Goal: Task Accomplishment & Management: Complete application form

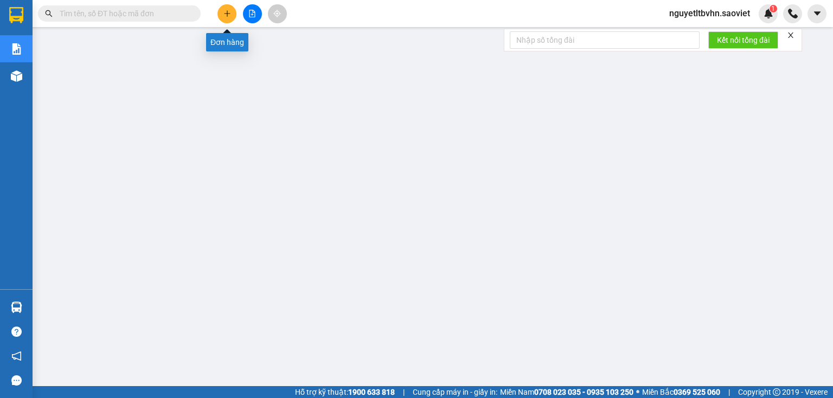
click at [223, 11] on icon "plus" at bounding box center [227, 14] width 8 height 8
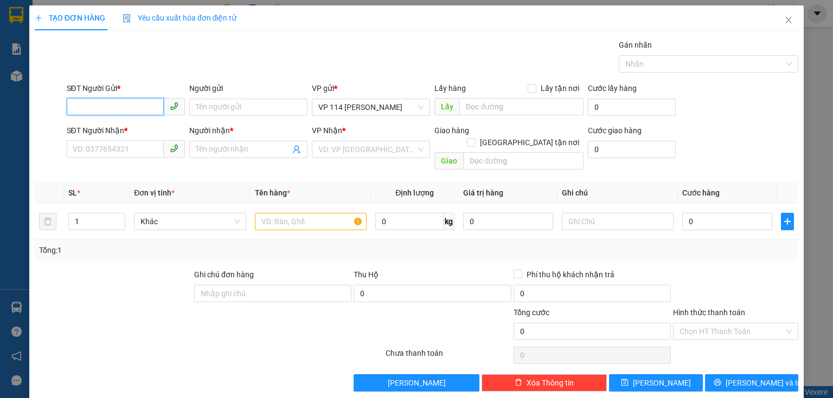
click at [145, 109] on input "SĐT Người Gửi *" at bounding box center [115, 106] width 97 height 17
drag, startPoint x: 105, startPoint y: 112, endPoint x: 14, endPoint y: 111, distance: 90.5
click at [14, 111] on div "TẠO ĐƠN HÀNG Yêu cầu xuất hóa đơn điện tử Transit Pickup Surcharge Ids Transit …" at bounding box center [416, 199] width 833 height 398
click at [87, 125] on div "0816100181 - Nam" at bounding box center [125, 129] width 104 height 12
type input "0816100181"
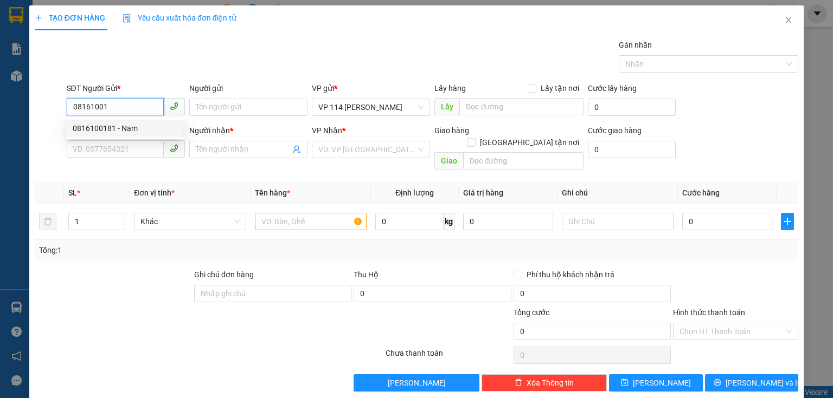
type input "Nam"
type input "0974858567"
type input "yến"
type input "0816100181"
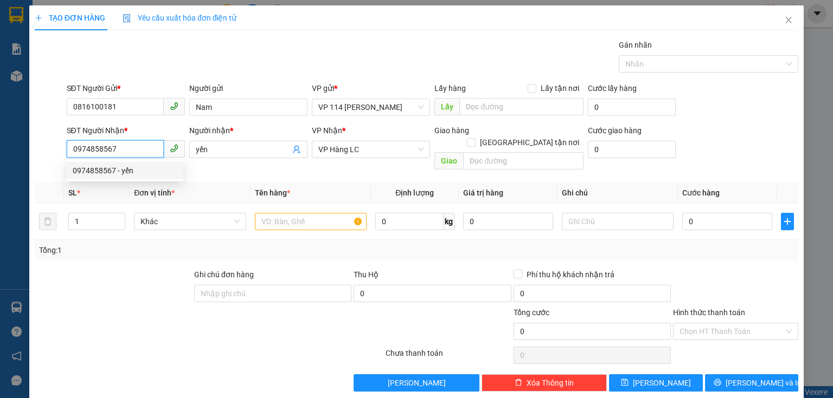
drag, startPoint x: 125, startPoint y: 149, endPoint x: 58, endPoint y: 138, distance: 67.6
click at [58, 138] on div "SĐT Người Nhận * 0974858567 Người nhận * yến VP Nhận * VP Hàng LC Giao hàng Gia…" at bounding box center [416, 150] width 765 height 50
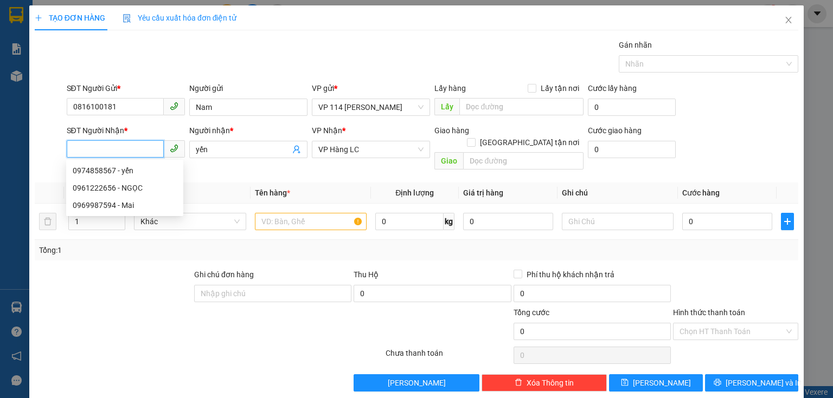
click at [119, 152] on input "SĐT Người Nhận *" at bounding box center [115, 148] width 97 height 17
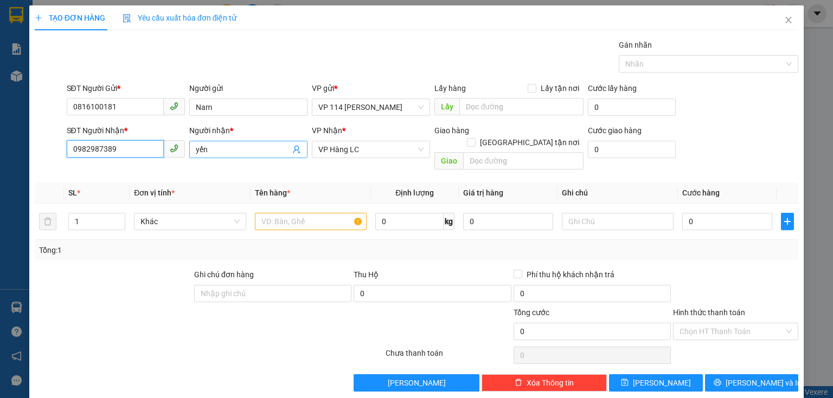
type input "0982987389"
drag, startPoint x: 225, startPoint y: 149, endPoint x: 186, endPoint y: 153, distance: 39.3
click at [187, 153] on div "Người nhận * yến yến" at bounding box center [248, 150] width 123 height 50
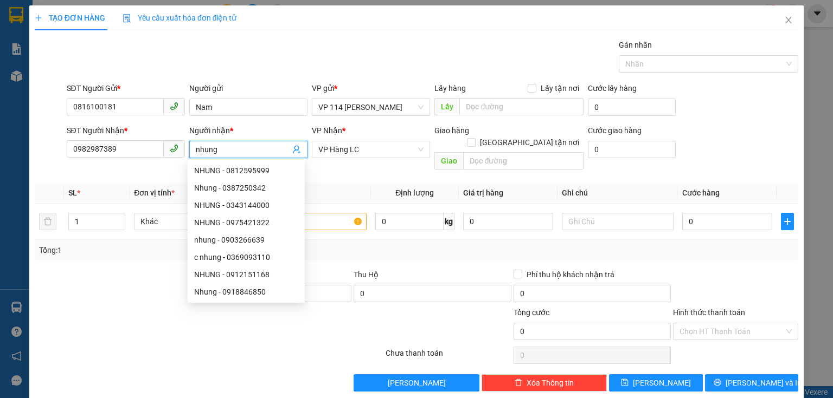
type input "nhung"
click at [117, 269] on div at bounding box center [113, 288] width 159 height 38
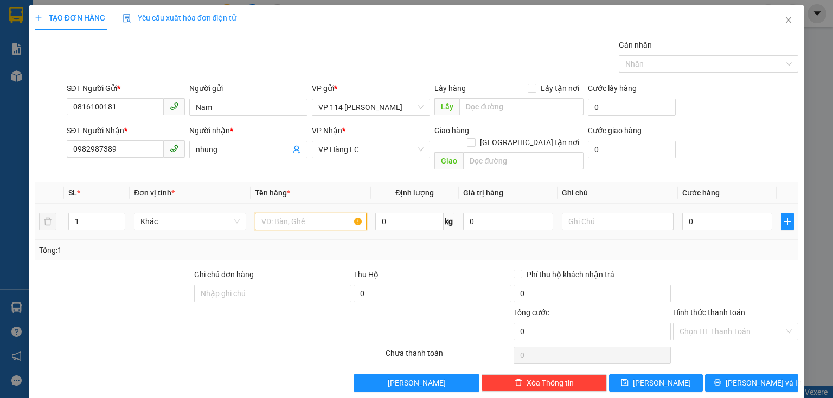
click at [323, 213] on input "text" at bounding box center [311, 221] width 112 height 17
type input "hộp bánh dán"
click at [727, 213] on input "0" at bounding box center [727, 221] width 90 height 17
type input "5"
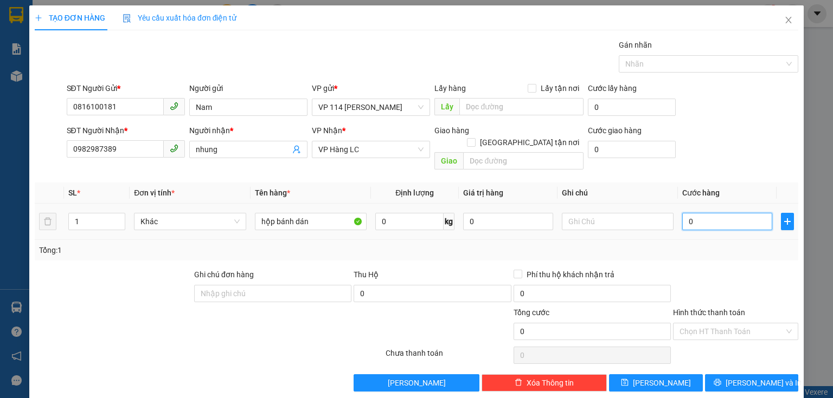
type input "5"
type input "50"
type input "500"
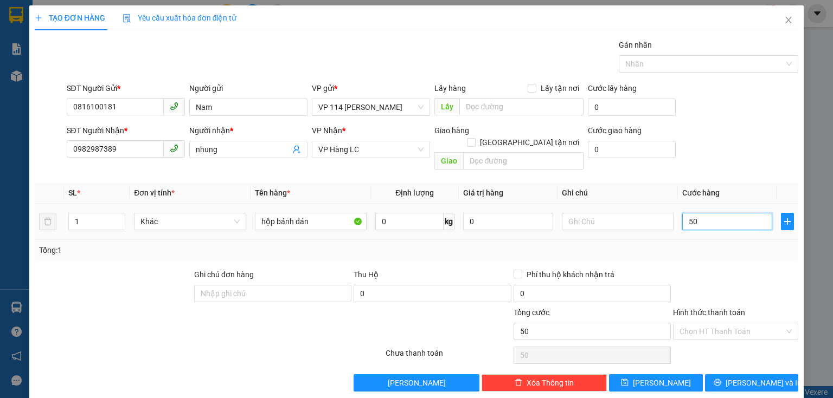
type input "500"
type input "5.000"
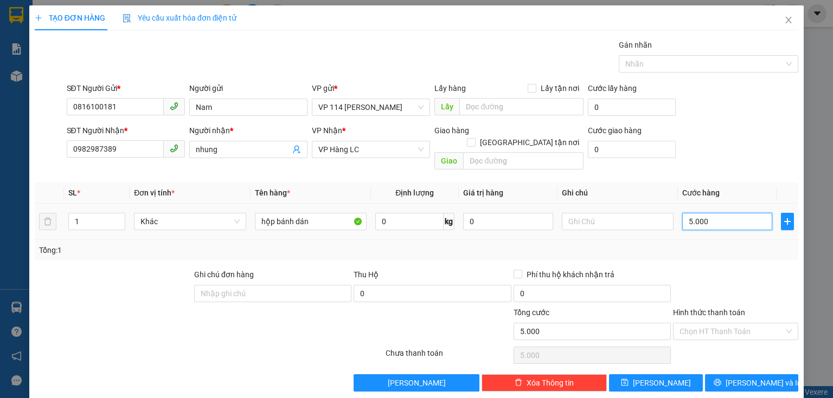
type input "50.000"
click at [762, 377] on span "[PERSON_NAME] và In" at bounding box center [763, 383] width 76 height 12
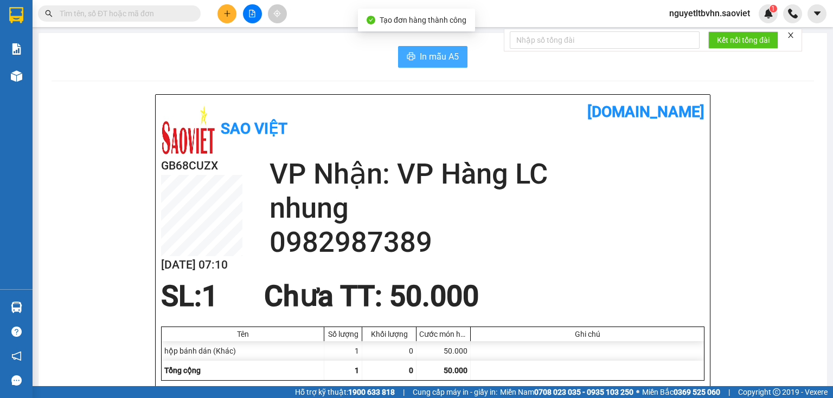
click at [434, 50] on span "In mẫu A5" at bounding box center [439, 57] width 39 height 14
click at [150, 11] on input "text" at bounding box center [124, 14] width 128 height 12
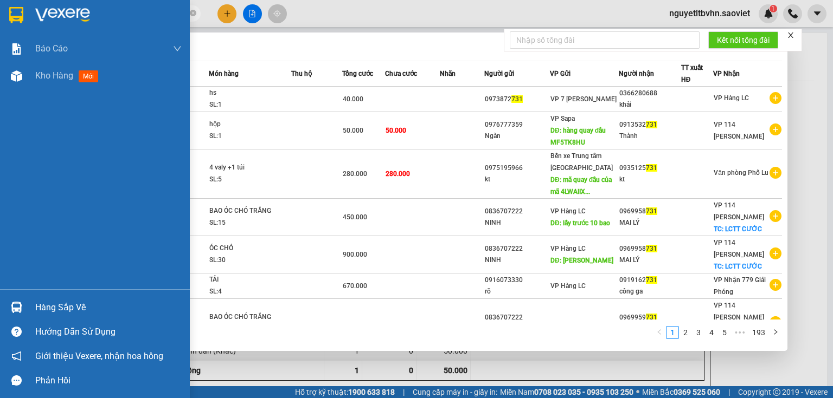
drag, startPoint x: 78, startPoint y: 9, endPoint x: 28, endPoint y: 19, distance: 50.8
click at [28, 19] on section "Kết quả tìm kiếm ( 1926 ) Bộ lọc Mã ĐH Trạng thái Món hàng Thu hộ Tổng cước Chư…" at bounding box center [416, 199] width 833 height 398
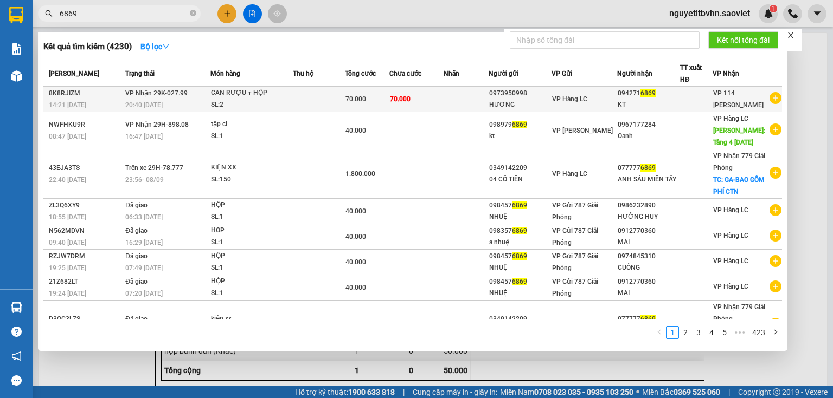
type input "6869"
click at [339, 99] on td at bounding box center [319, 99] width 52 height 25
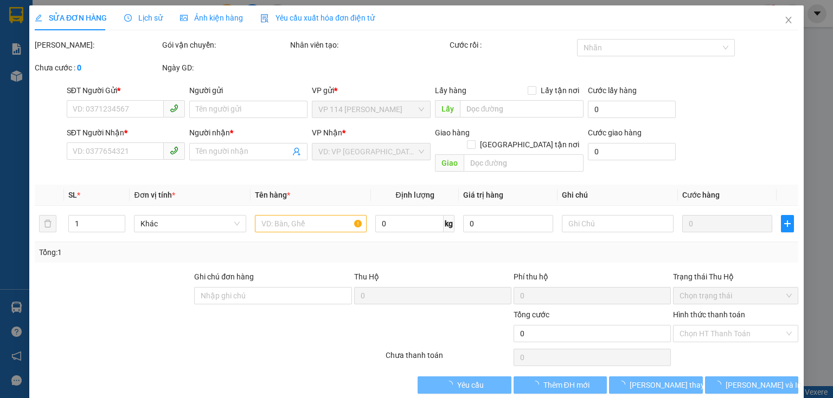
type input "0973950998"
type input "HƯƠNG"
type input "0942716869"
type input "KT"
type input "70.000"
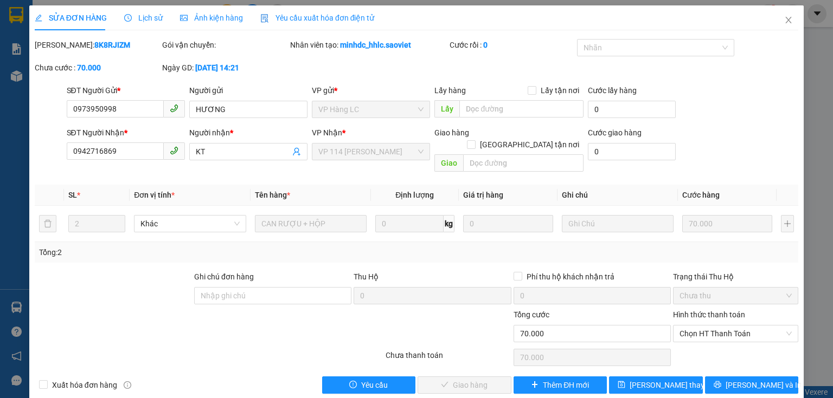
click at [707, 311] on label "Hình thức thanh toán" at bounding box center [709, 315] width 72 height 9
click at [707, 326] on input "Hình thức thanh toán" at bounding box center [731, 334] width 105 height 16
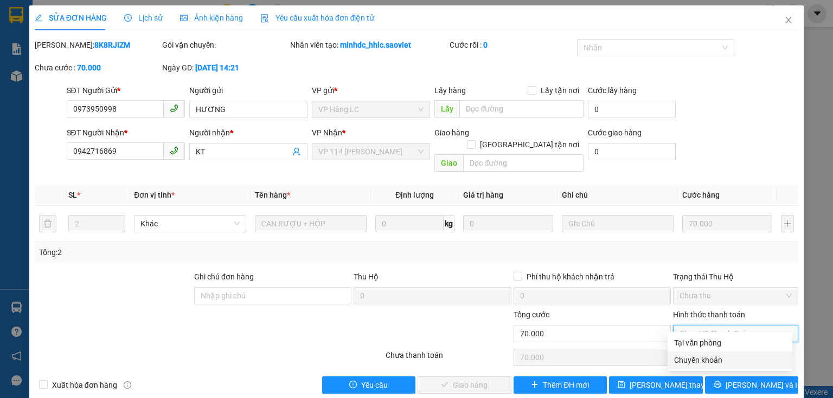
click at [704, 361] on div "Chuyển khoản" at bounding box center [730, 361] width 112 height 12
type input "0"
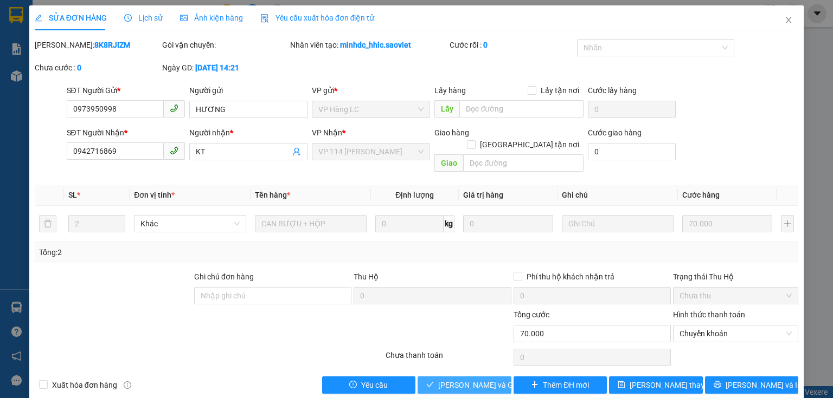
click at [485, 379] on span "[PERSON_NAME] và Giao hàng" at bounding box center [490, 385] width 104 height 12
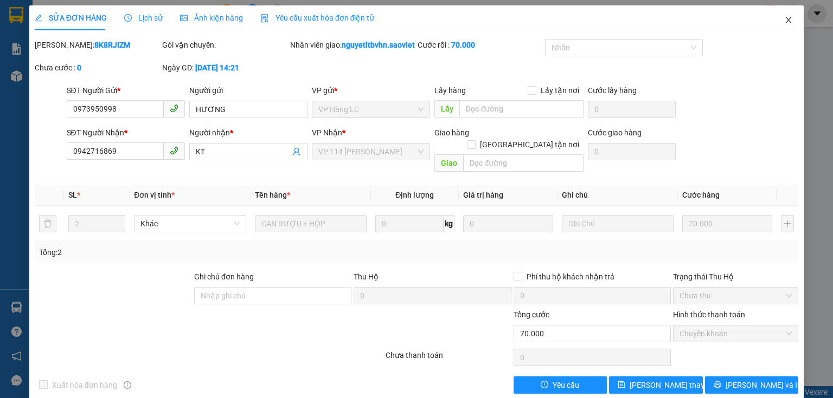
click at [785, 16] on icon "close" at bounding box center [788, 20] width 9 height 9
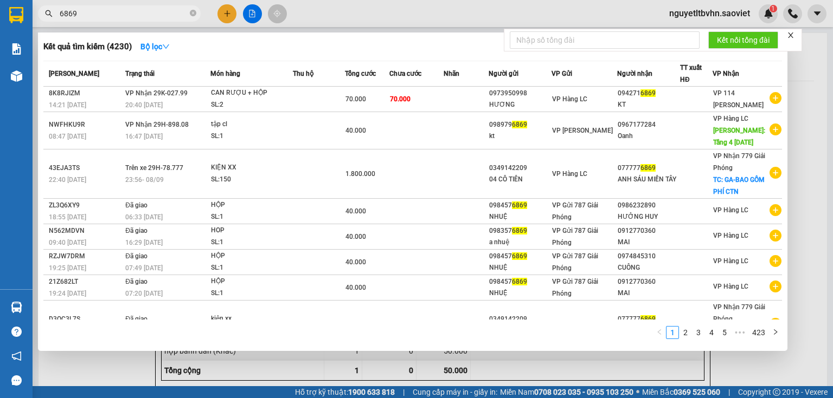
drag, startPoint x: 123, startPoint y: 19, endPoint x: 41, endPoint y: 18, distance: 82.4
click at [41, 18] on span "6869" at bounding box center [119, 13] width 163 height 16
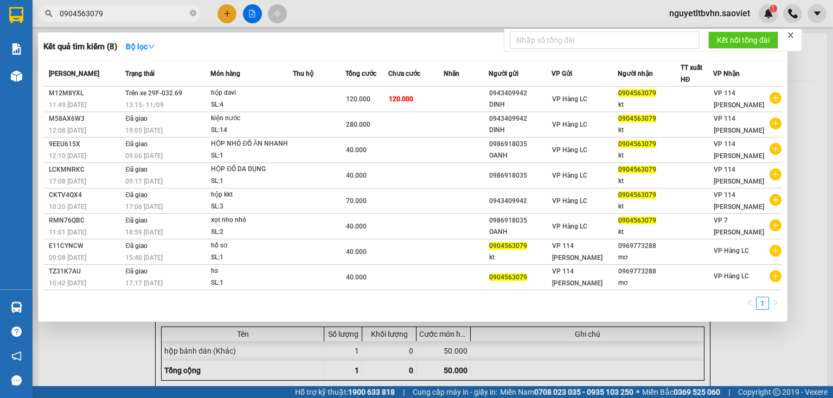
type input "0904563079"
click at [829, 108] on div at bounding box center [416, 199] width 833 height 398
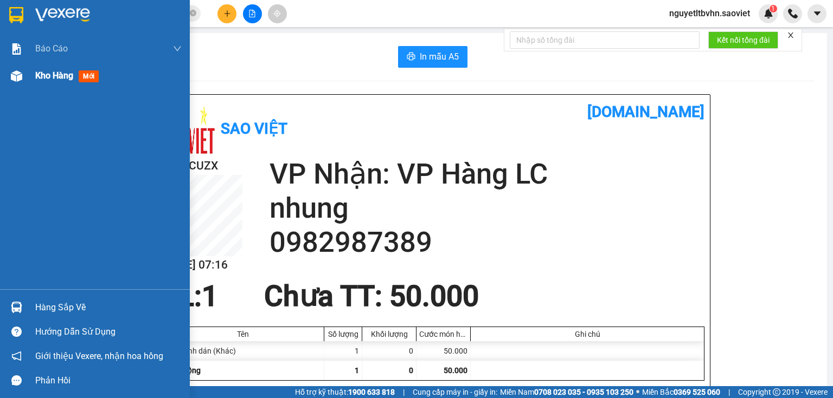
click at [24, 74] on div at bounding box center [16, 76] width 19 height 19
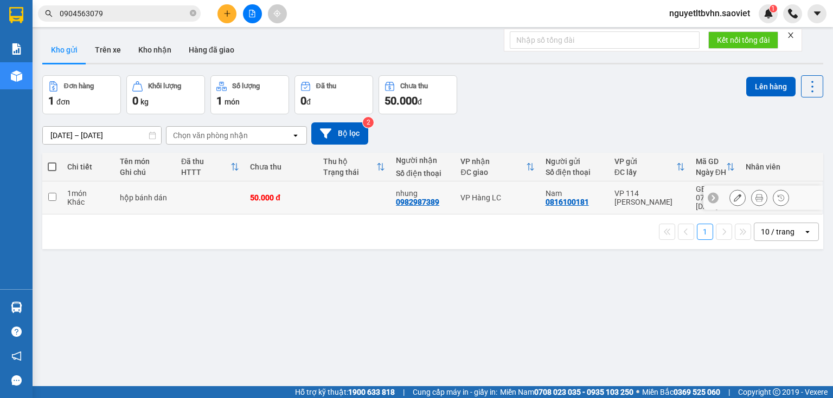
click at [50, 193] on input "checkbox" at bounding box center [52, 197] width 8 height 8
checkbox input "true"
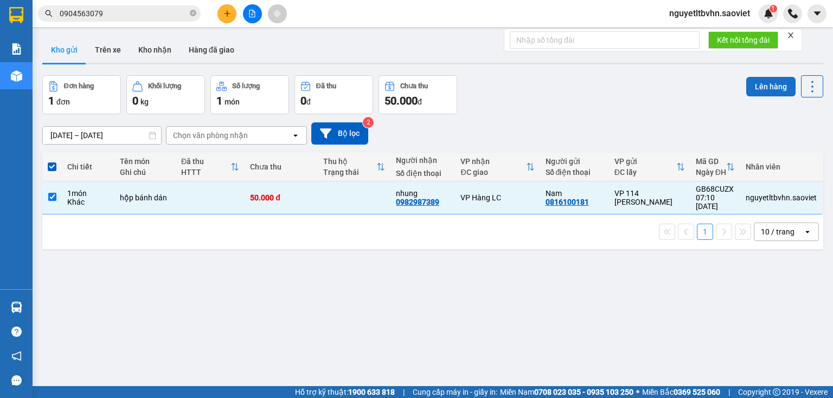
click at [759, 83] on button "Lên hàng" at bounding box center [770, 87] width 49 height 20
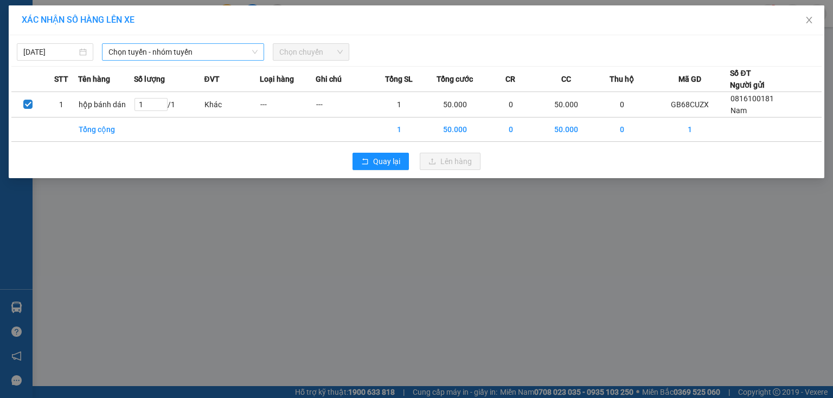
click at [137, 48] on span "Chọn tuyến - nhóm tuyến" at bounding box center [182, 52] width 149 height 16
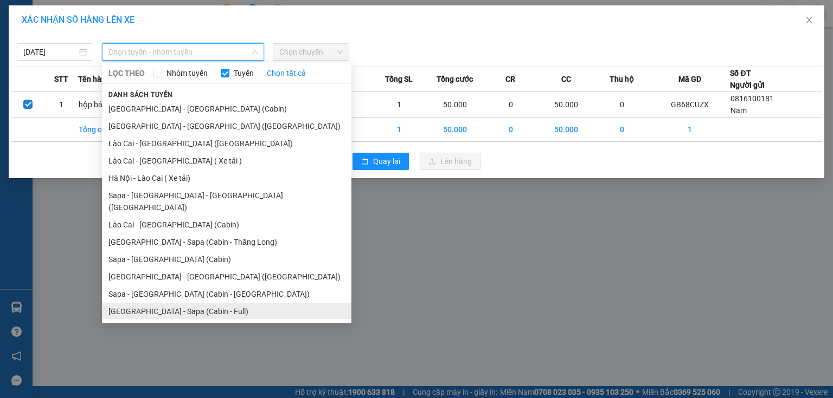
click at [213, 307] on li "[GEOGRAPHIC_DATA] - Sapa (Cabin - Full)" at bounding box center [226, 311] width 249 height 17
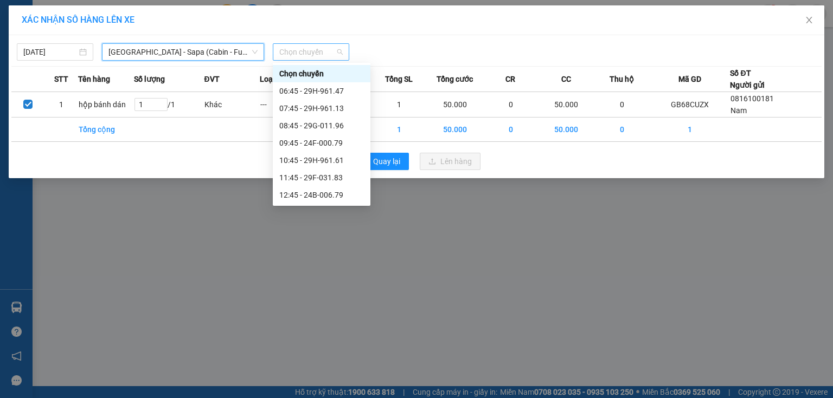
click at [327, 49] on span "Chọn chuyến" at bounding box center [310, 52] width 63 height 16
click at [340, 112] on div "07:45 - 29H-961.13" at bounding box center [321, 108] width 85 height 12
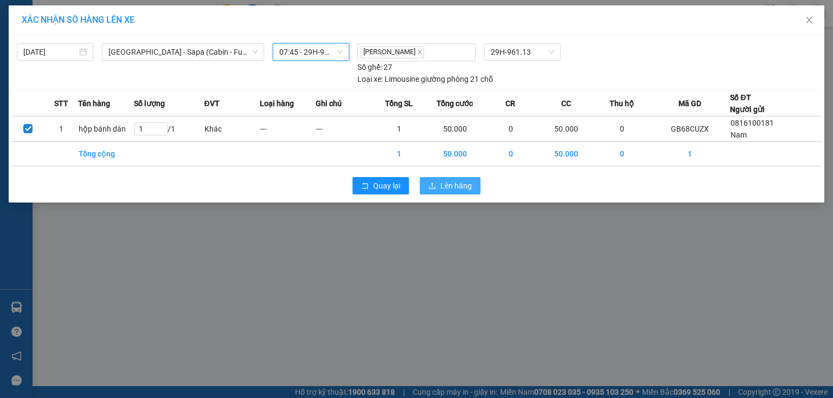
click at [456, 188] on span "Lên hàng" at bounding box center [455, 186] width 31 height 12
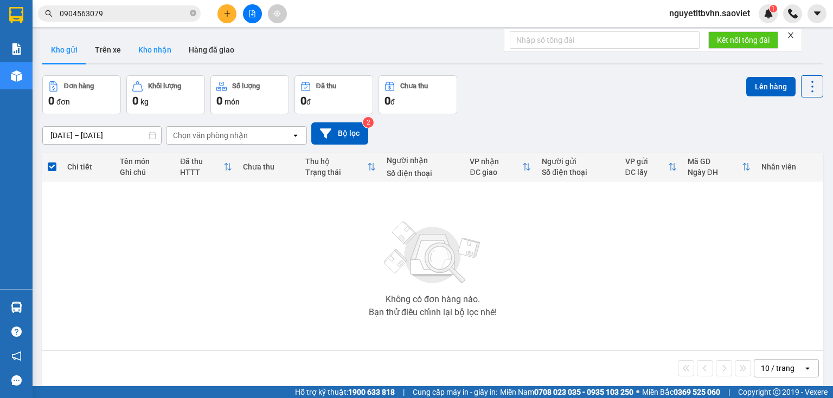
click at [158, 55] on button "Kho nhận" at bounding box center [155, 50] width 50 height 26
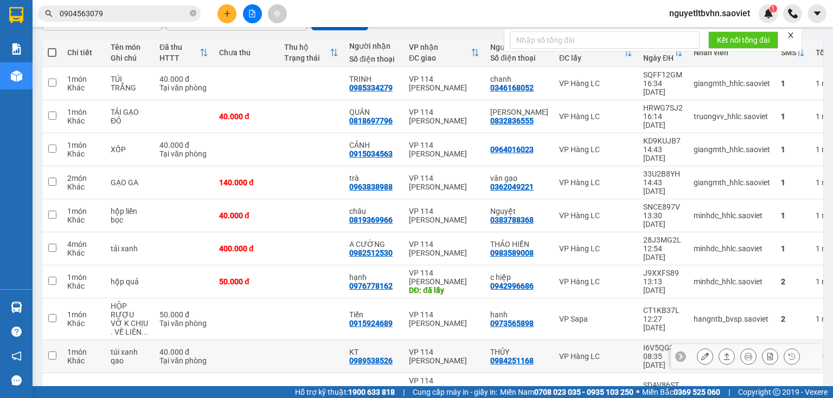
scroll to position [129, 0]
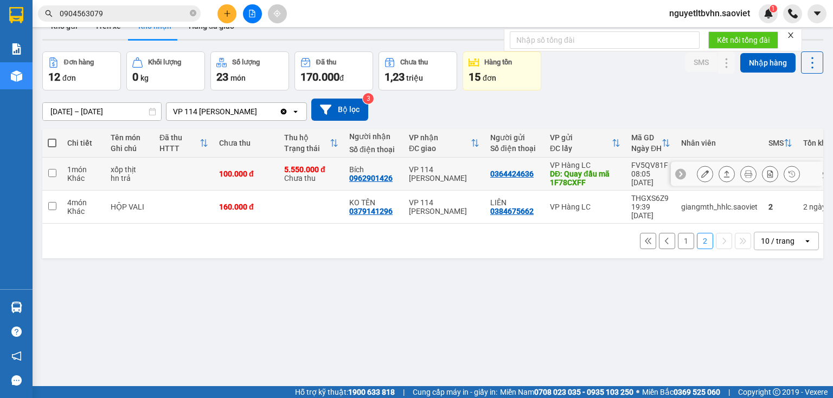
scroll to position [0, 0]
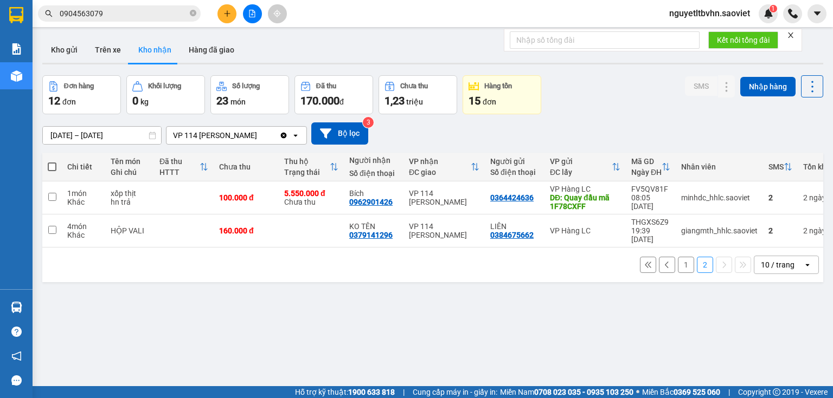
click at [681, 260] on button "1" at bounding box center [686, 265] width 16 height 16
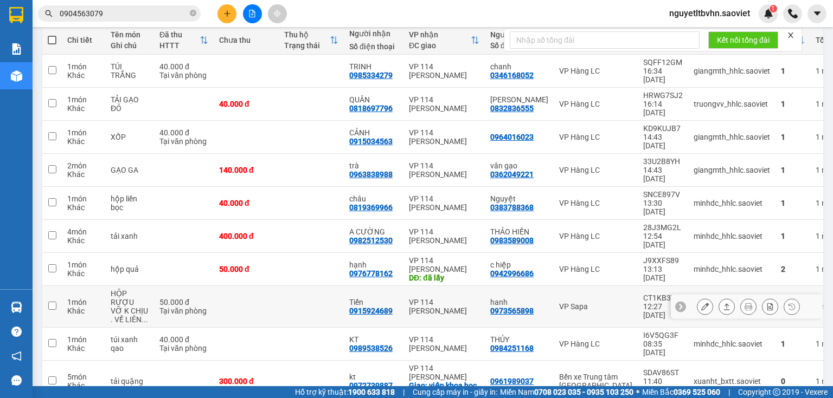
scroll to position [129, 0]
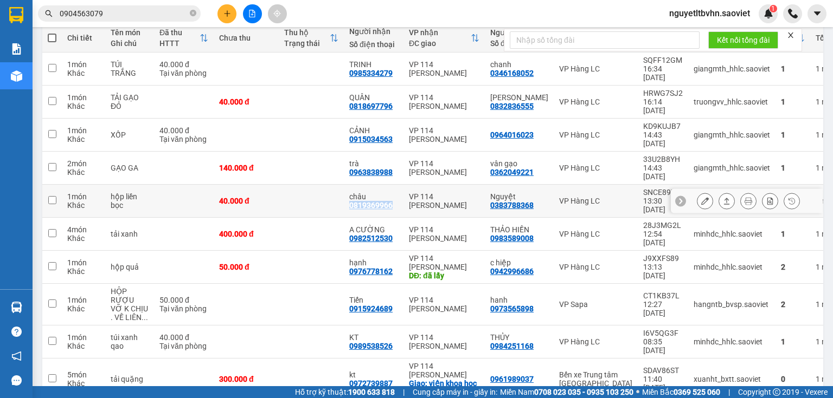
drag, startPoint x: 345, startPoint y: 167, endPoint x: 396, endPoint y: 167, distance: 51.0
click at [396, 185] on td "châu 0819369966" at bounding box center [374, 201] width 60 height 33
checkbox input "true"
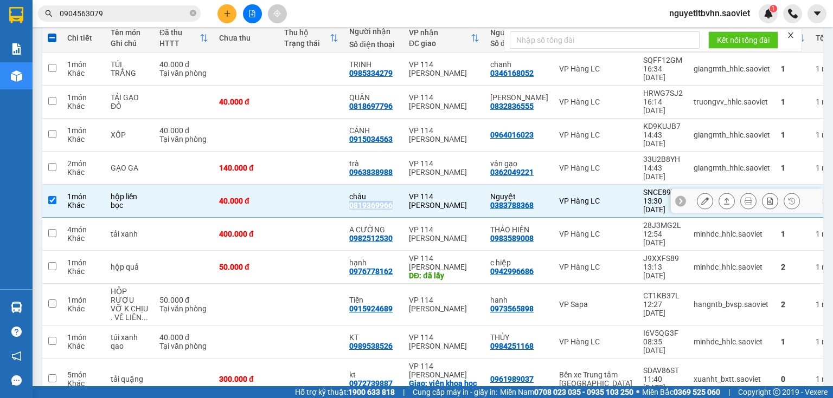
copy div "0819369966"
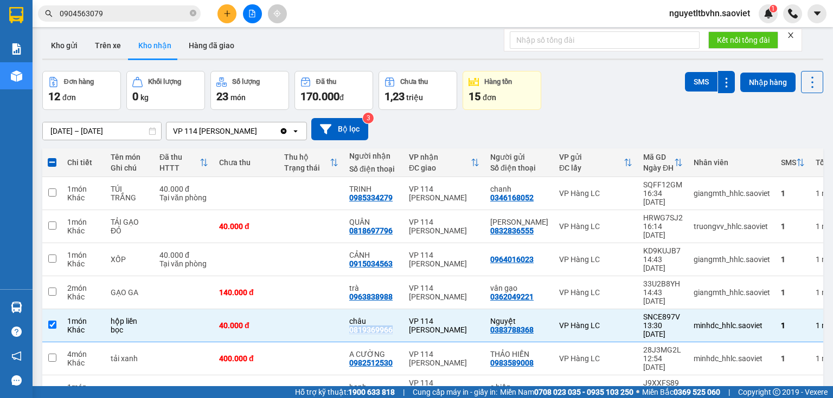
scroll to position [0, 0]
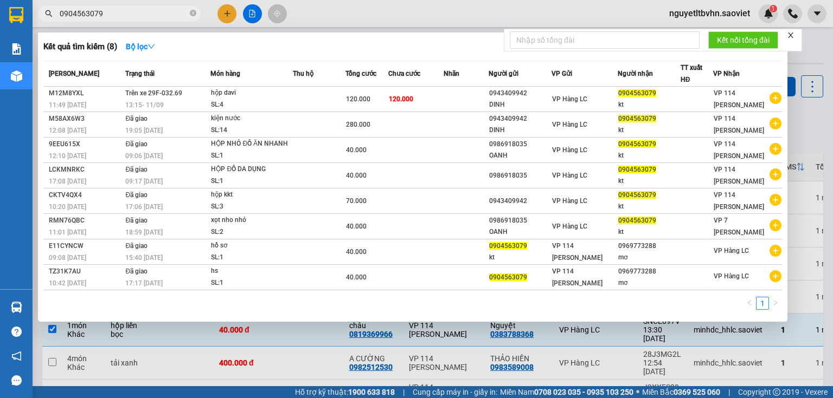
drag, startPoint x: 117, startPoint y: 15, endPoint x: 58, endPoint y: 14, distance: 59.1
click at [58, 14] on span "0904563079" at bounding box center [119, 13] width 163 height 16
paste input "819369966"
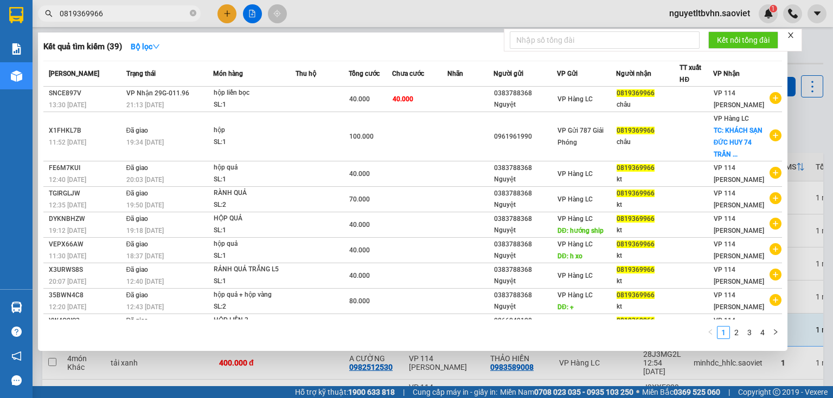
type input "0819369966"
click at [792, 33] on icon "close" at bounding box center [791, 35] width 8 height 8
click at [817, 53] on div at bounding box center [416, 199] width 833 height 398
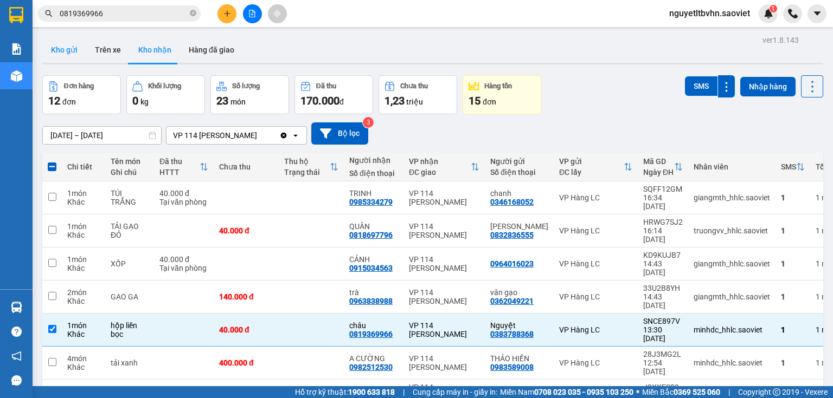
click at [62, 52] on button "Kho gửi" at bounding box center [64, 50] width 44 height 26
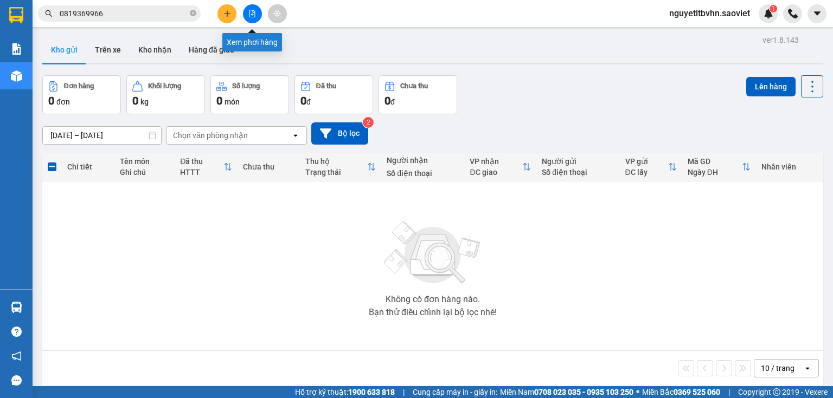
click at [252, 11] on icon "file-add" at bounding box center [252, 14] width 6 height 8
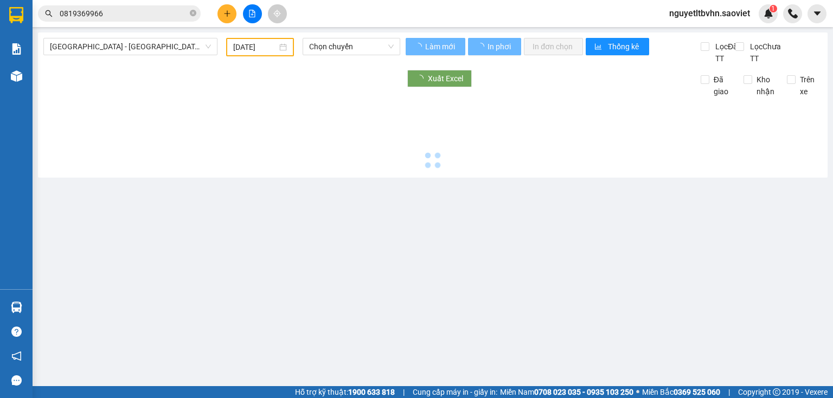
type input "[DATE]"
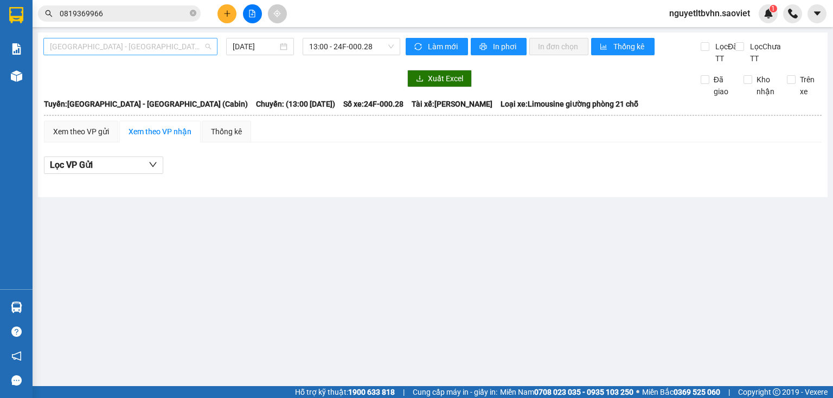
click at [182, 44] on span "[GEOGRAPHIC_DATA] - [GEOGRAPHIC_DATA] (Cabin)" at bounding box center [130, 46] width 161 height 16
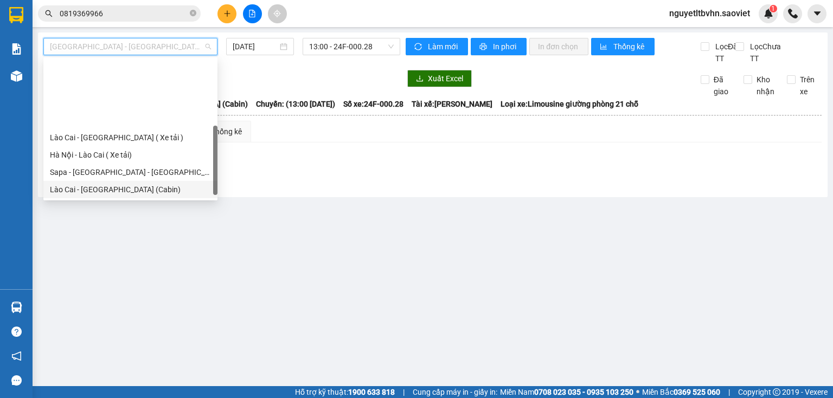
scroll to position [87, 0]
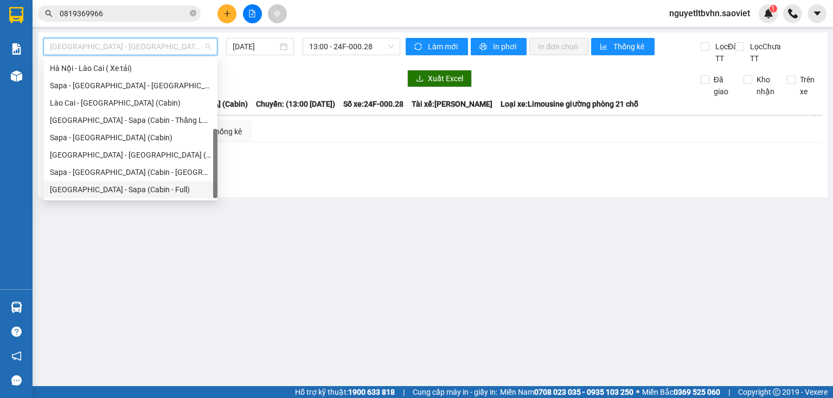
click at [140, 193] on div "[GEOGRAPHIC_DATA] - Sapa (Cabin - Full)" at bounding box center [130, 190] width 161 height 12
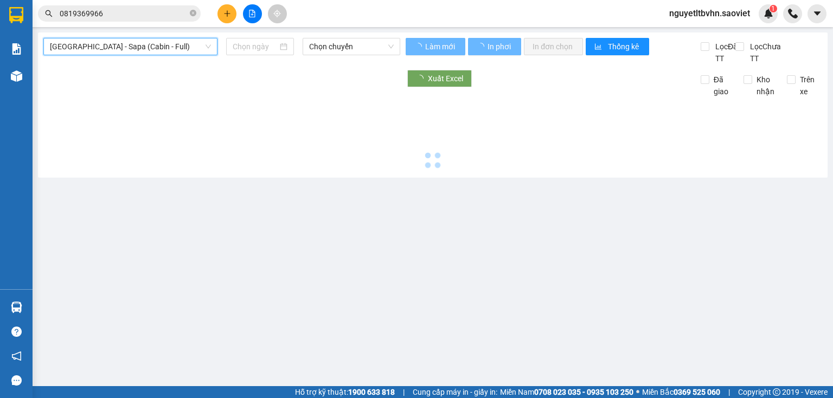
type input "[DATE]"
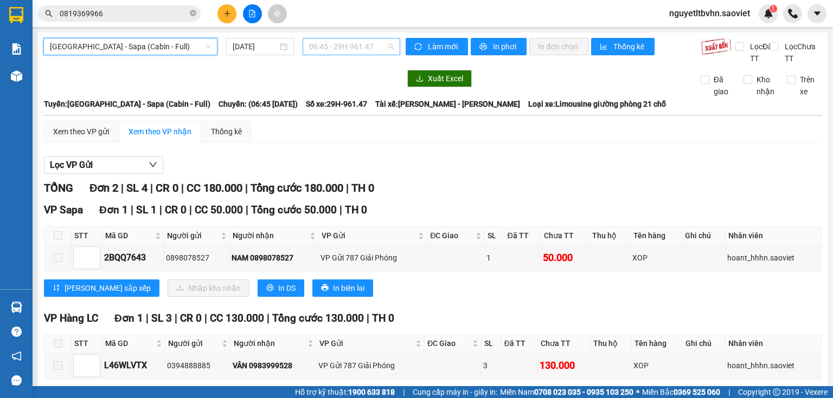
click at [370, 48] on span "06:45 - 29H-961.47" at bounding box center [351, 46] width 85 height 16
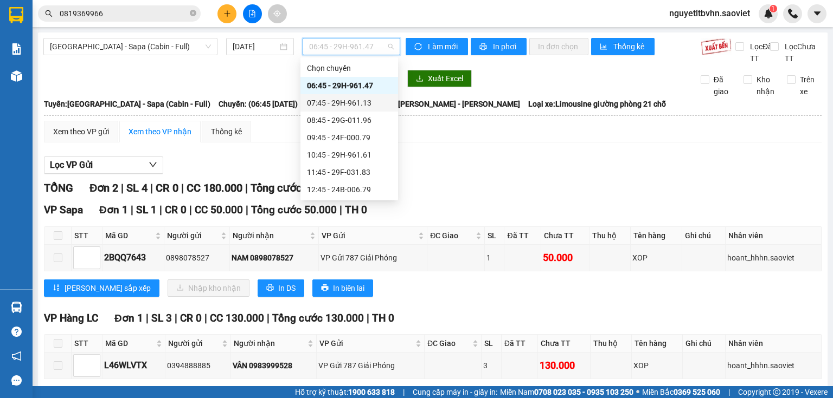
click at [364, 102] on div "07:45 - 29H-961.13" at bounding box center [349, 103] width 85 height 12
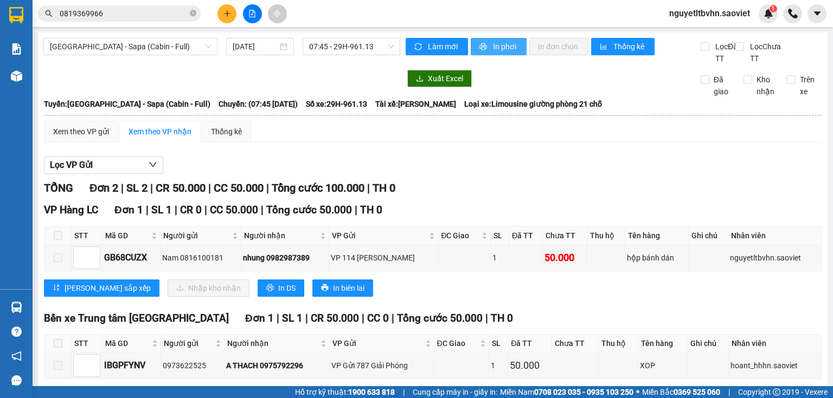
click at [493, 45] on span "In phơi" at bounding box center [505, 47] width 25 height 12
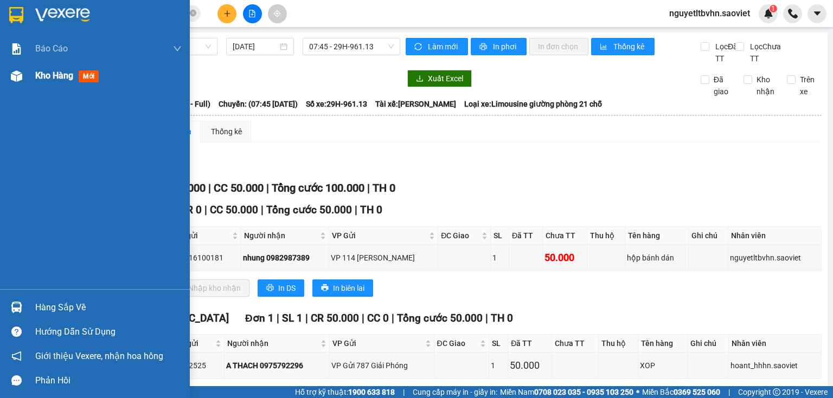
click at [12, 76] on img at bounding box center [16, 75] width 11 height 11
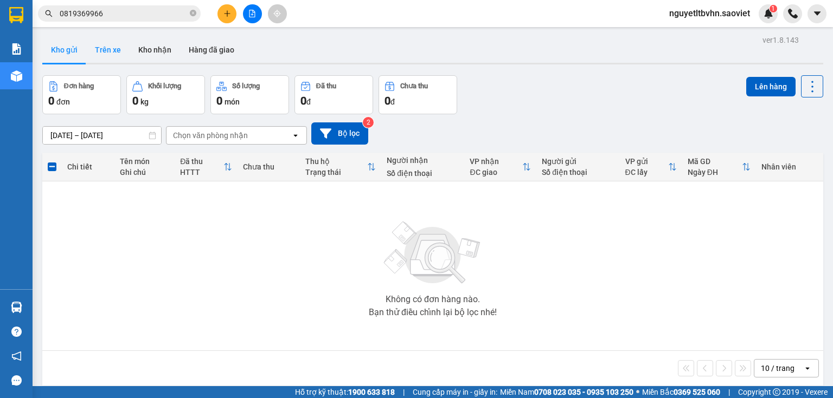
click at [114, 51] on button "Trên xe" at bounding box center [107, 50] width 43 height 26
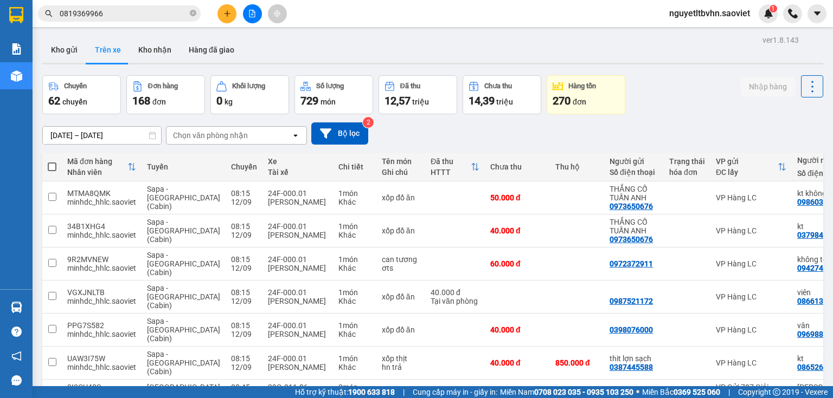
click at [261, 136] on div "Chọn văn phòng nhận" at bounding box center [228, 135] width 125 height 17
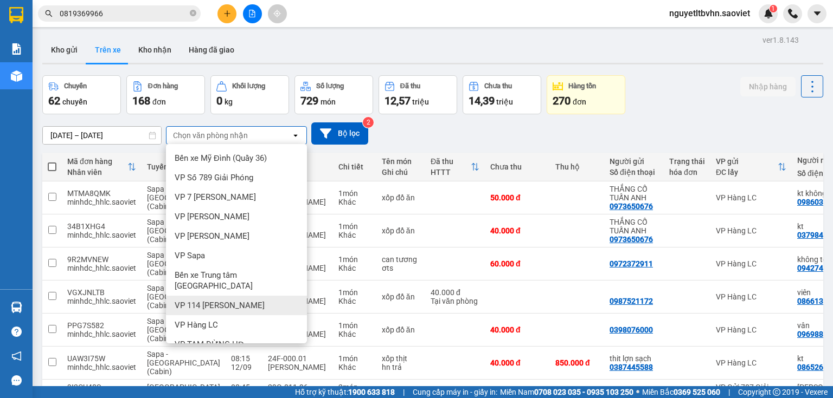
click at [232, 300] on span "VP 114 [PERSON_NAME]" at bounding box center [220, 305] width 90 height 11
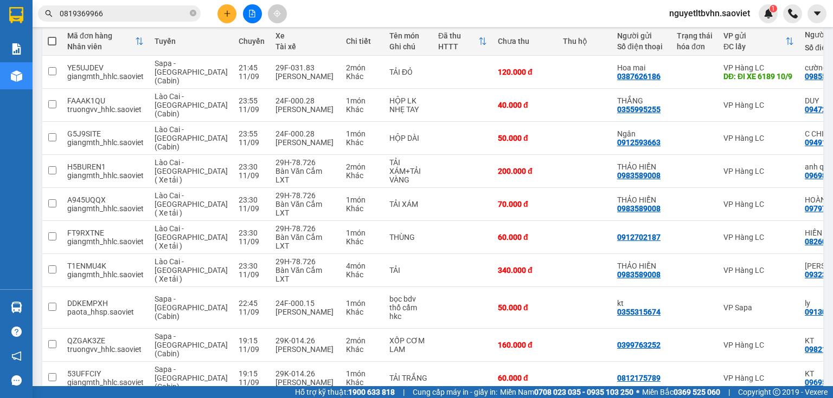
scroll to position [138, 0]
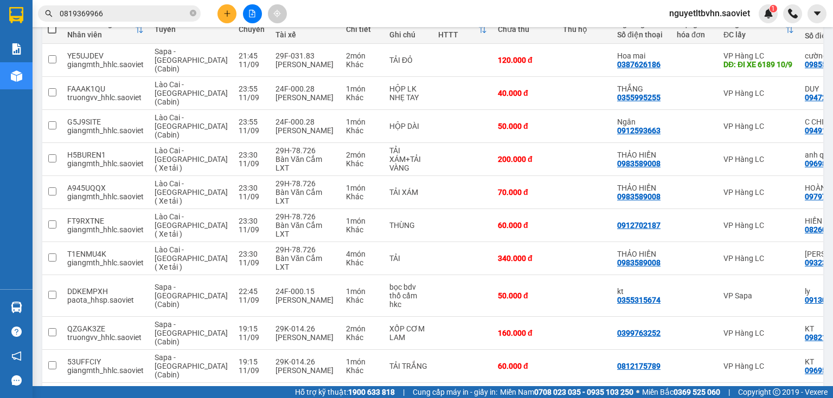
click at [772, 395] on div "10 / trang" at bounding box center [778, 400] width 34 height 11
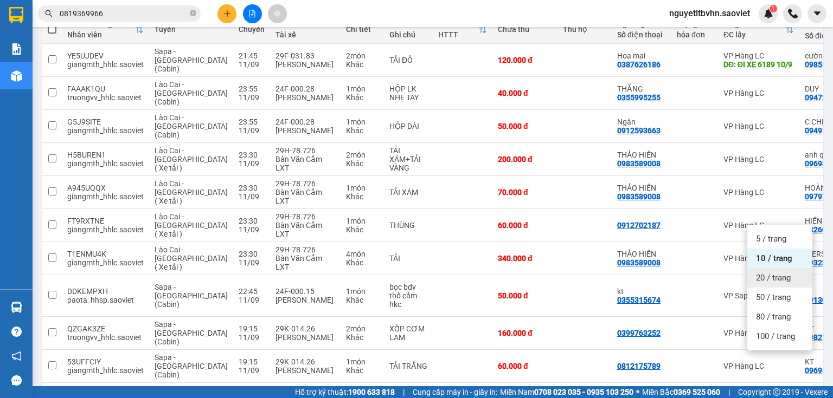
click at [759, 278] on span "20 / trang" at bounding box center [773, 278] width 35 height 11
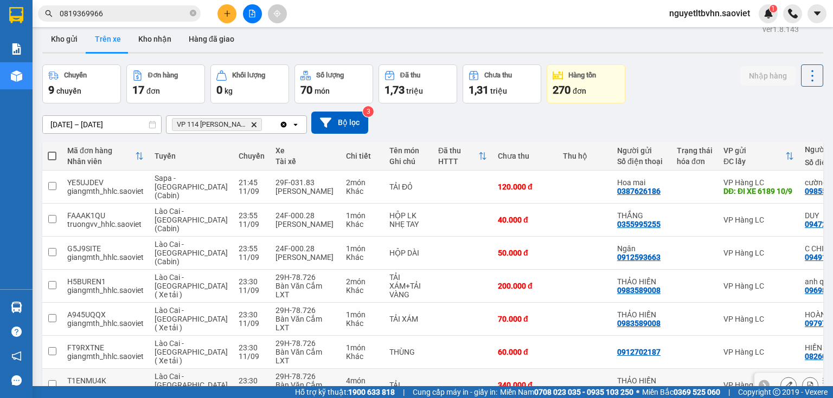
scroll to position [0, 0]
